Goal: Task Accomplishment & Management: Manage account settings

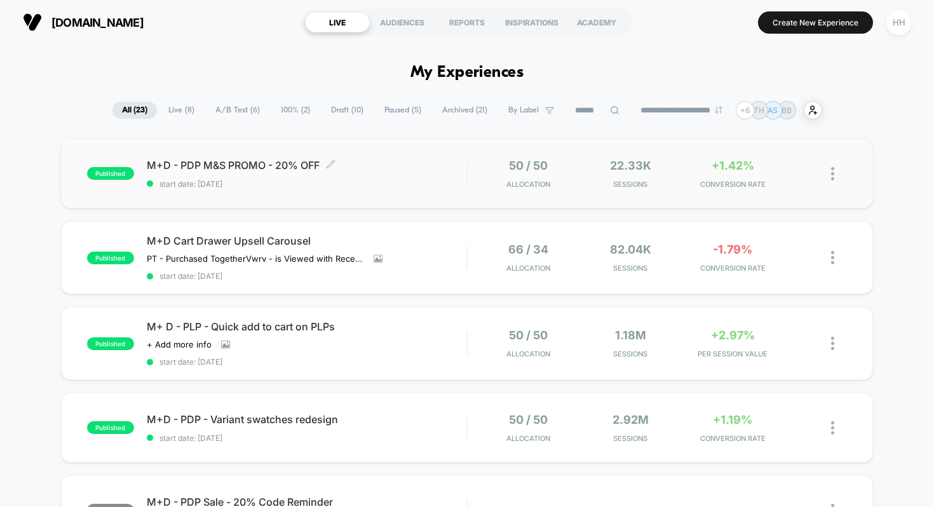
click at [242, 162] on span "M+D - PDP M&S PROMO - 20% OFF Click to edit experience details" at bounding box center [307, 165] width 320 height 13
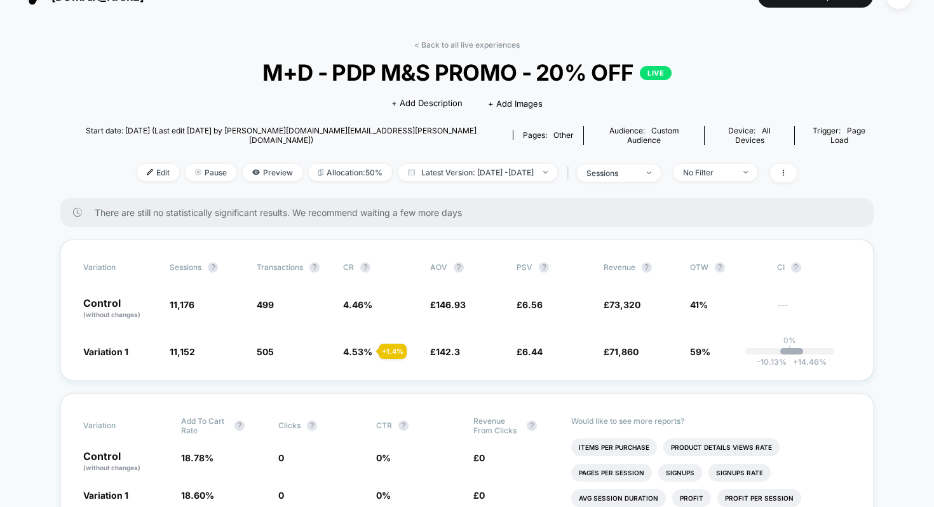
scroll to position [25, 0]
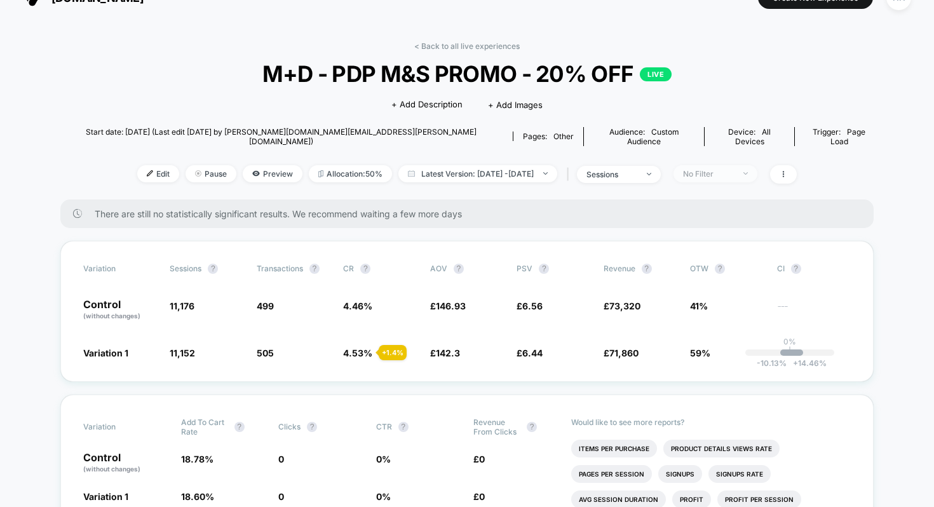
click at [729, 169] on div "No Filter" at bounding box center [708, 174] width 51 height 10
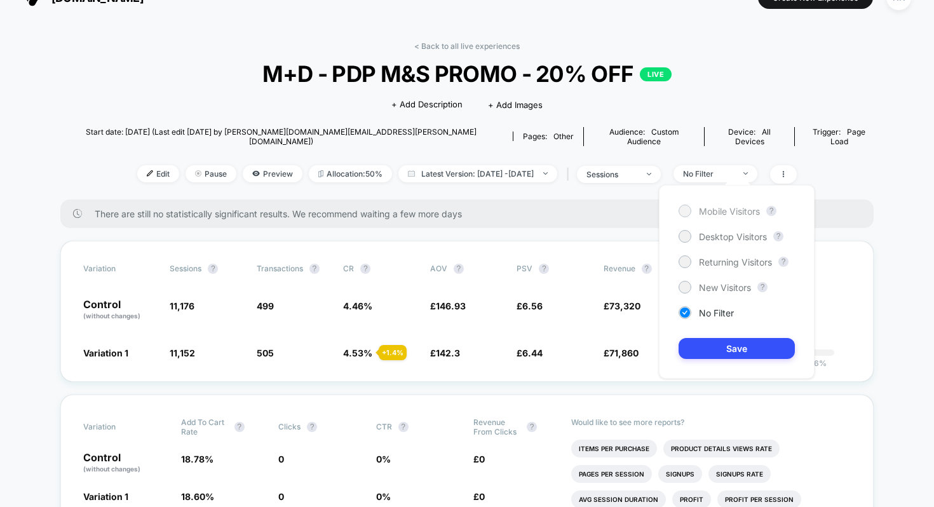
click at [681, 211] on div at bounding box center [685, 211] width 10 height 10
click at [736, 349] on button "Save" at bounding box center [736, 348] width 116 height 21
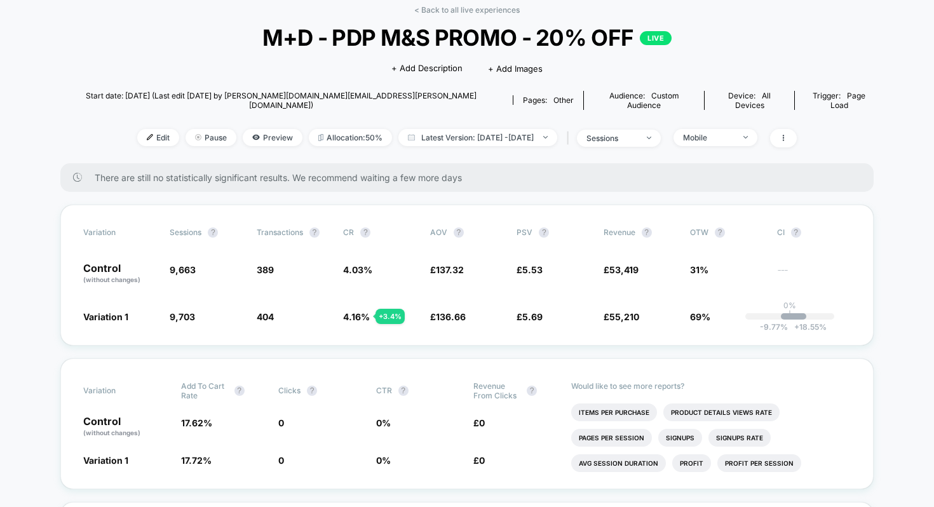
scroll to position [51, 0]
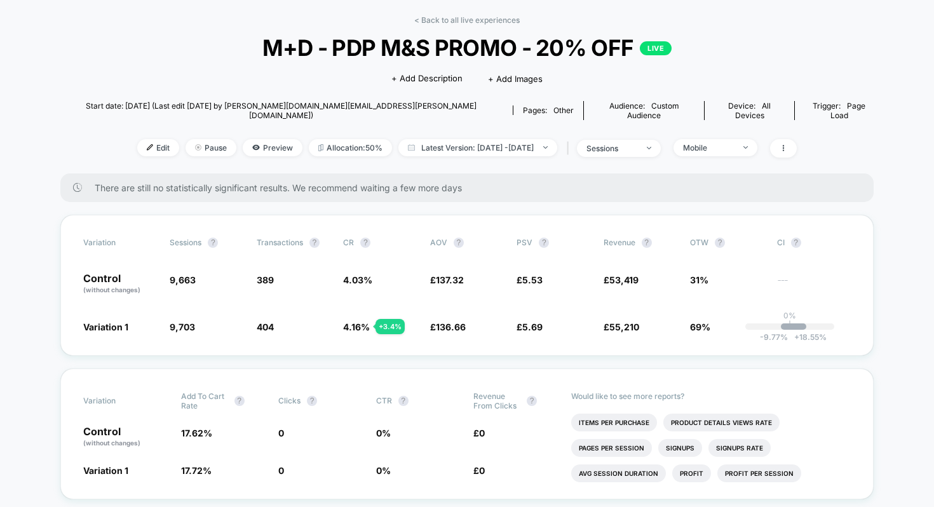
click at [755, 119] on div "< Back to all live experiences M+D - PDP M&S PROMO - 20% OFF LIVE Click to edit…" at bounding box center [466, 94] width 813 height 158
click at [734, 143] on div "Mobile" at bounding box center [708, 148] width 51 height 10
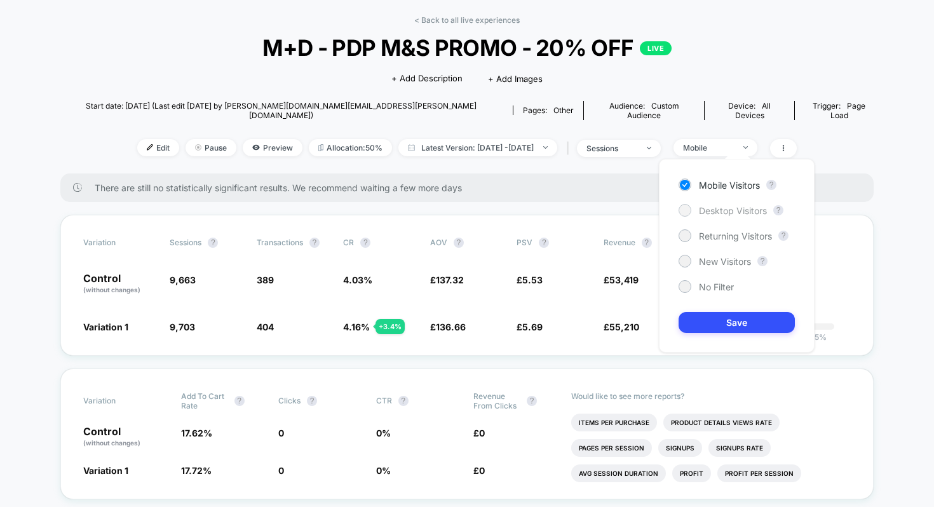
click at [689, 212] on div at bounding box center [684, 210] width 13 height 13
click at [717, 324] on button "Save" at bounding box center [736, 322] width 116 height 21
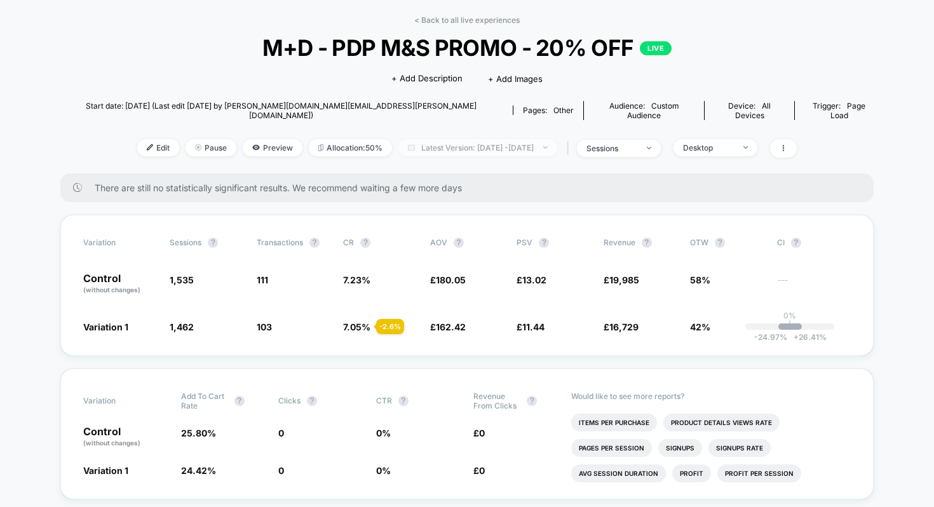
click at [490, 140] on span "Latest Version: [DATE] - [DATE]" at bounding box center [477, 147] width 159 height 17
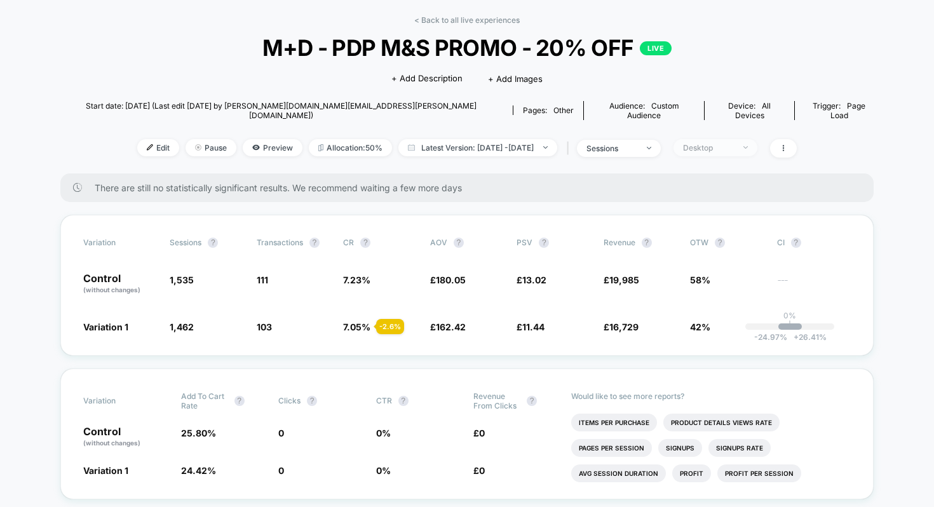
click at [757, 139] on span "Desktop" at bounding box center [715, 147] width 84 height 17
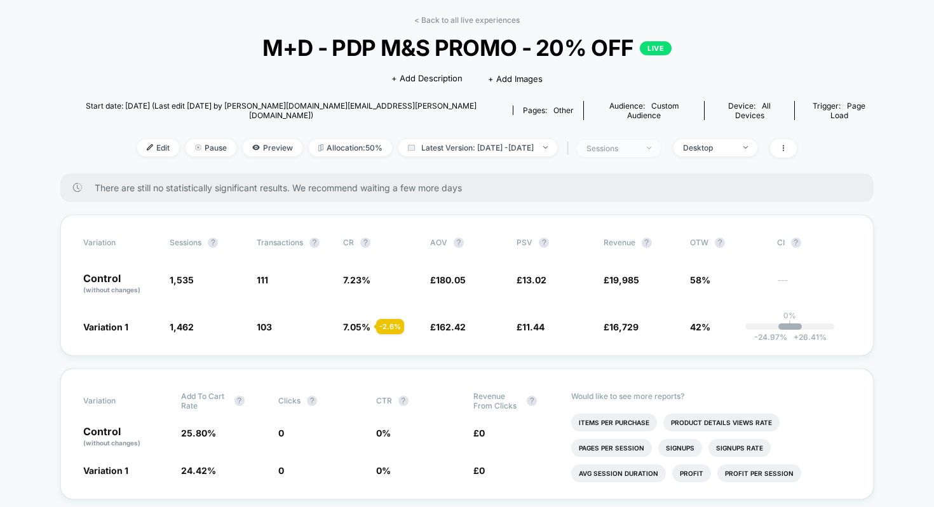
click at [660, 140] on span "sessions" at bounding box center [619, 148] width 84 height 17
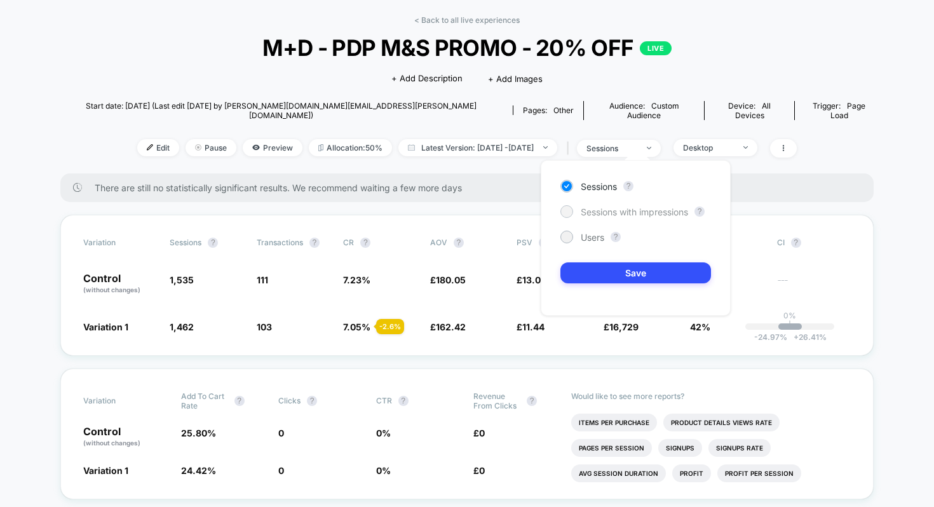
click at [565, 211] on div at bounding box center [566, 211] width 10 height 10
click at [595, 277] on button "Save" at bounding box center [635, 272] width 151 height 21
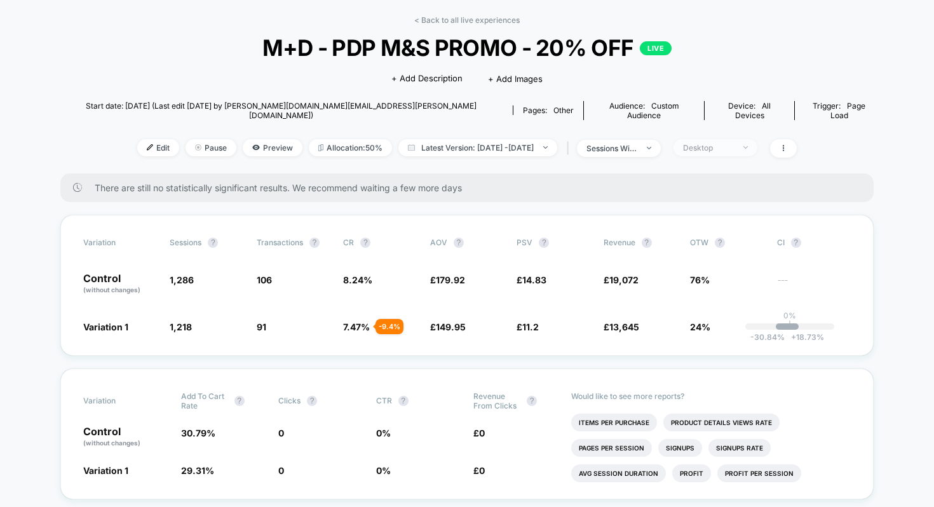
click at [757, 140] on span "Desktop" at bounding box center [715, 147] width 84 height 17
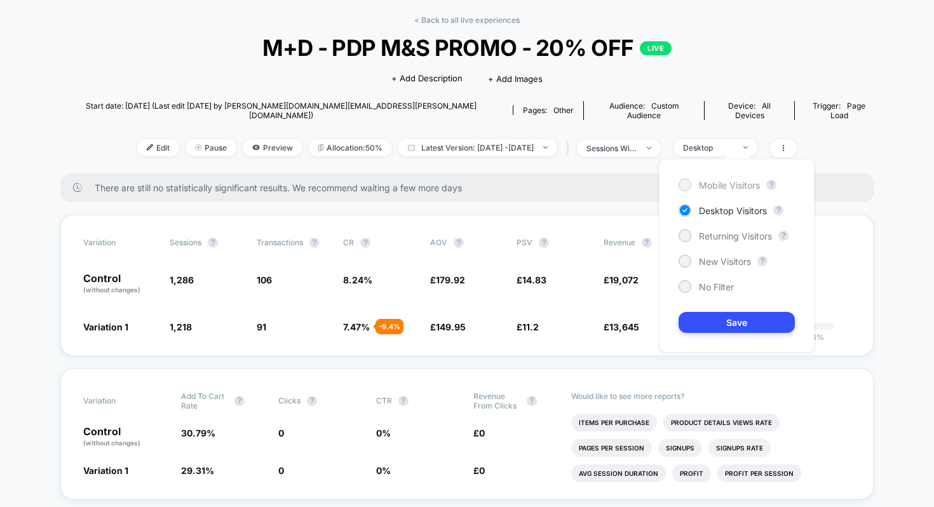
click at [684, 182] on div at bounding box center [685, 185] width 10 height 10
click at [723, 322] on button "Save" at bounding box center [736, 322] width 116 height 21
